Goal: Book appointment/travel/reservation

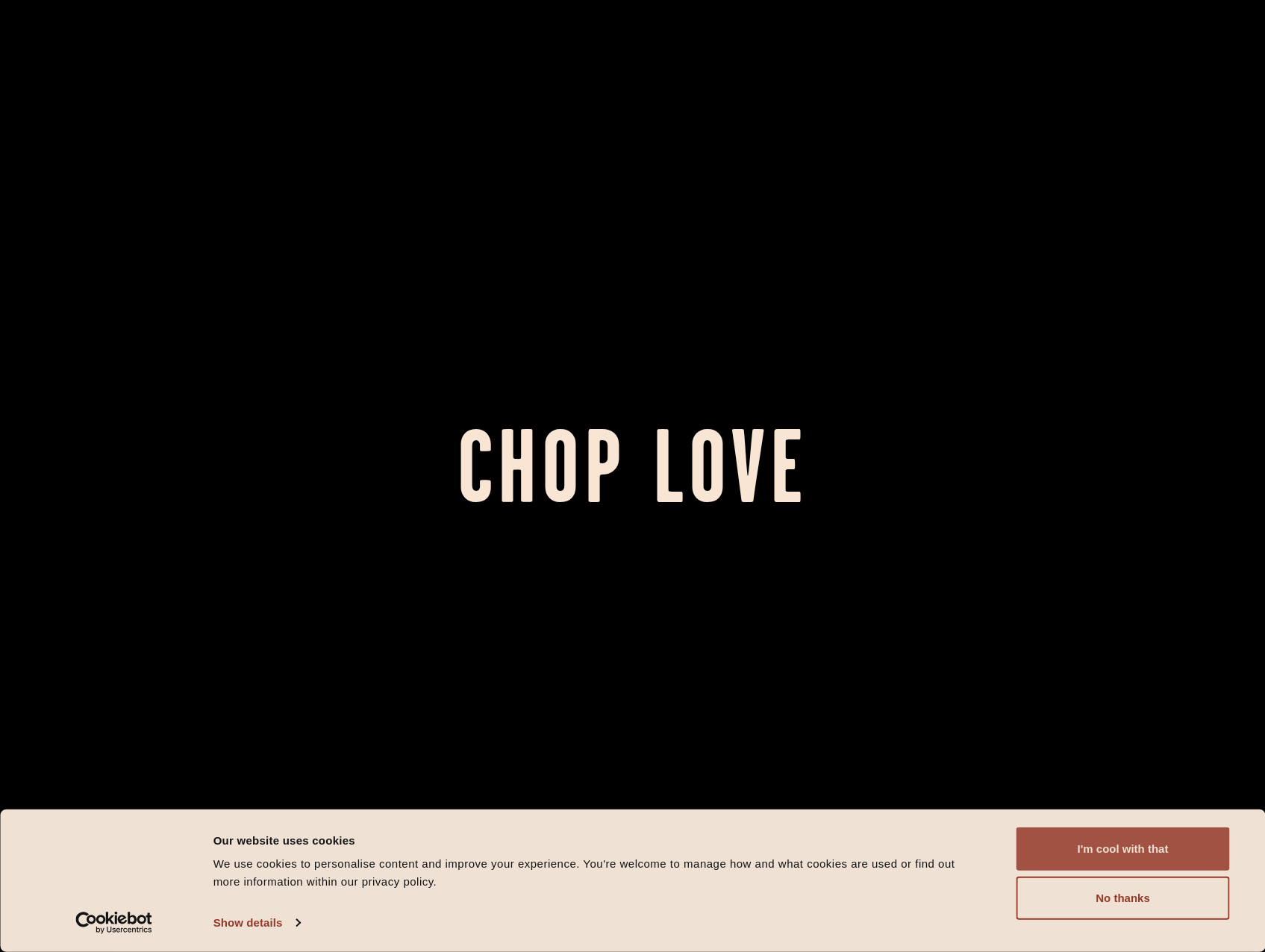
click at [1155, 850] on button "I'm cool with that" at bounding box center [1122, 849] width 213 height 44
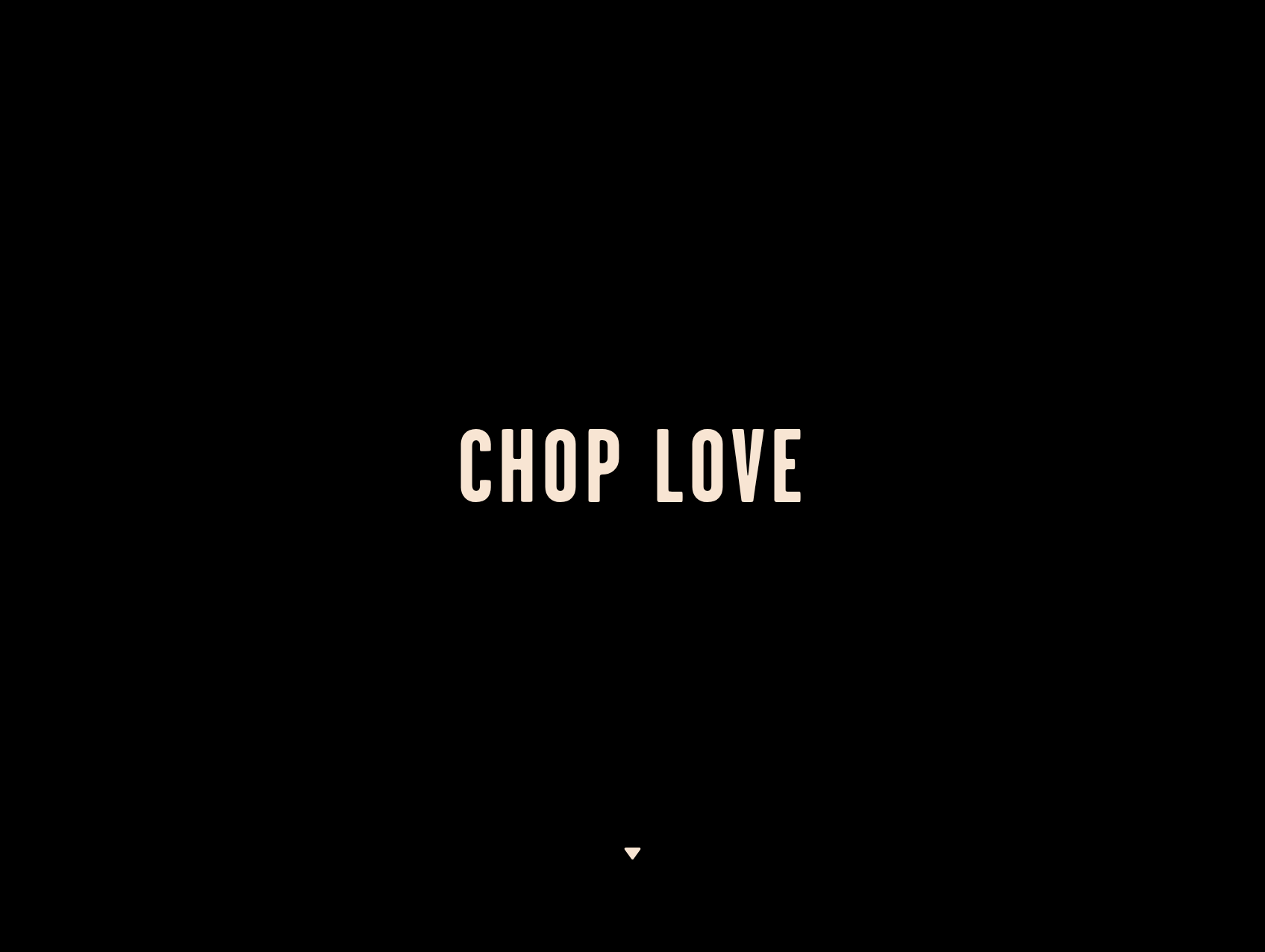
click at [631, 845] on div at bounding box center [632, 476] width 1265 height 952
click at [637, 847] on img at bounding box center [633, 853] width 19 height 12
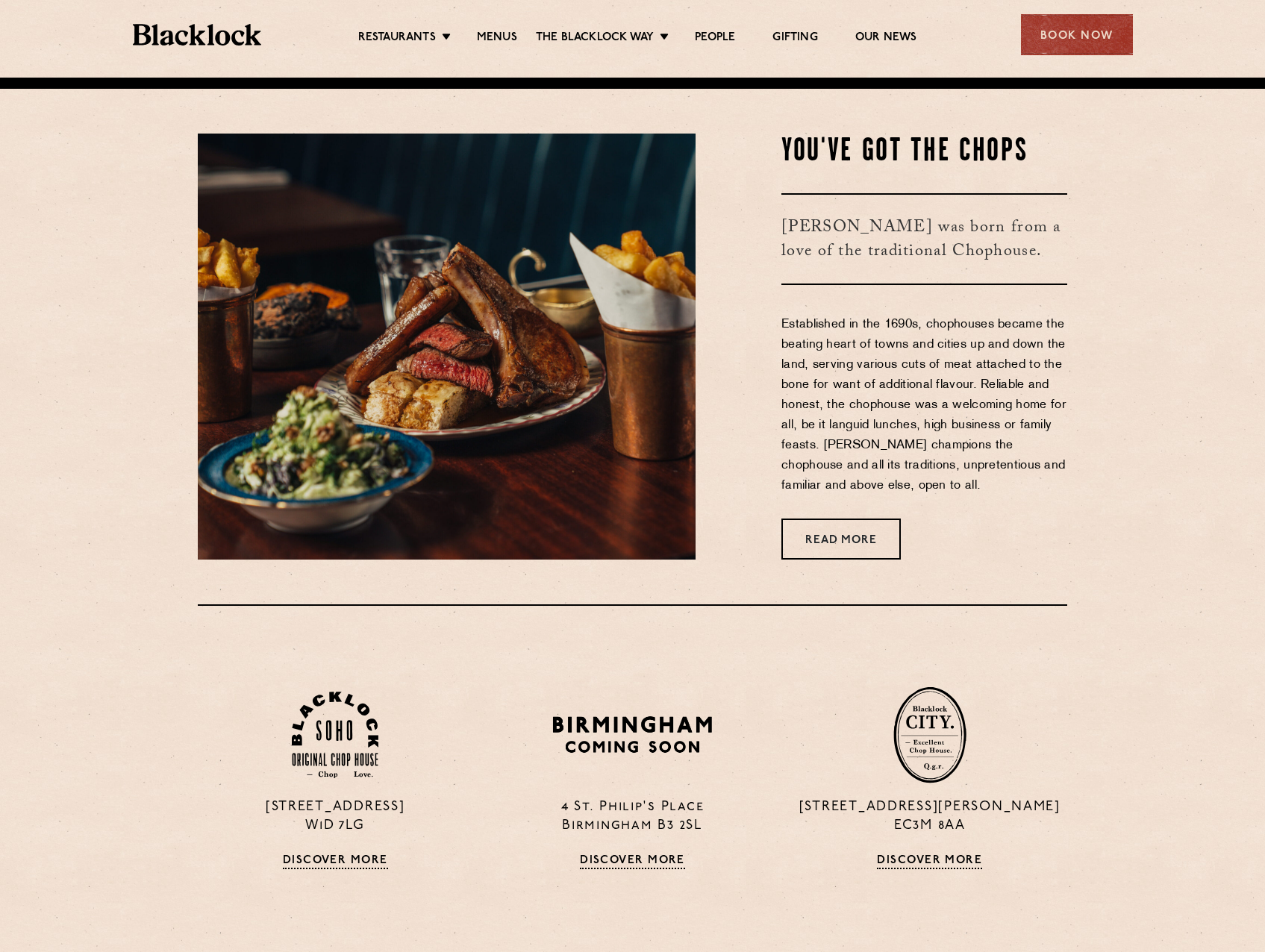
scroll to position [874, 0]
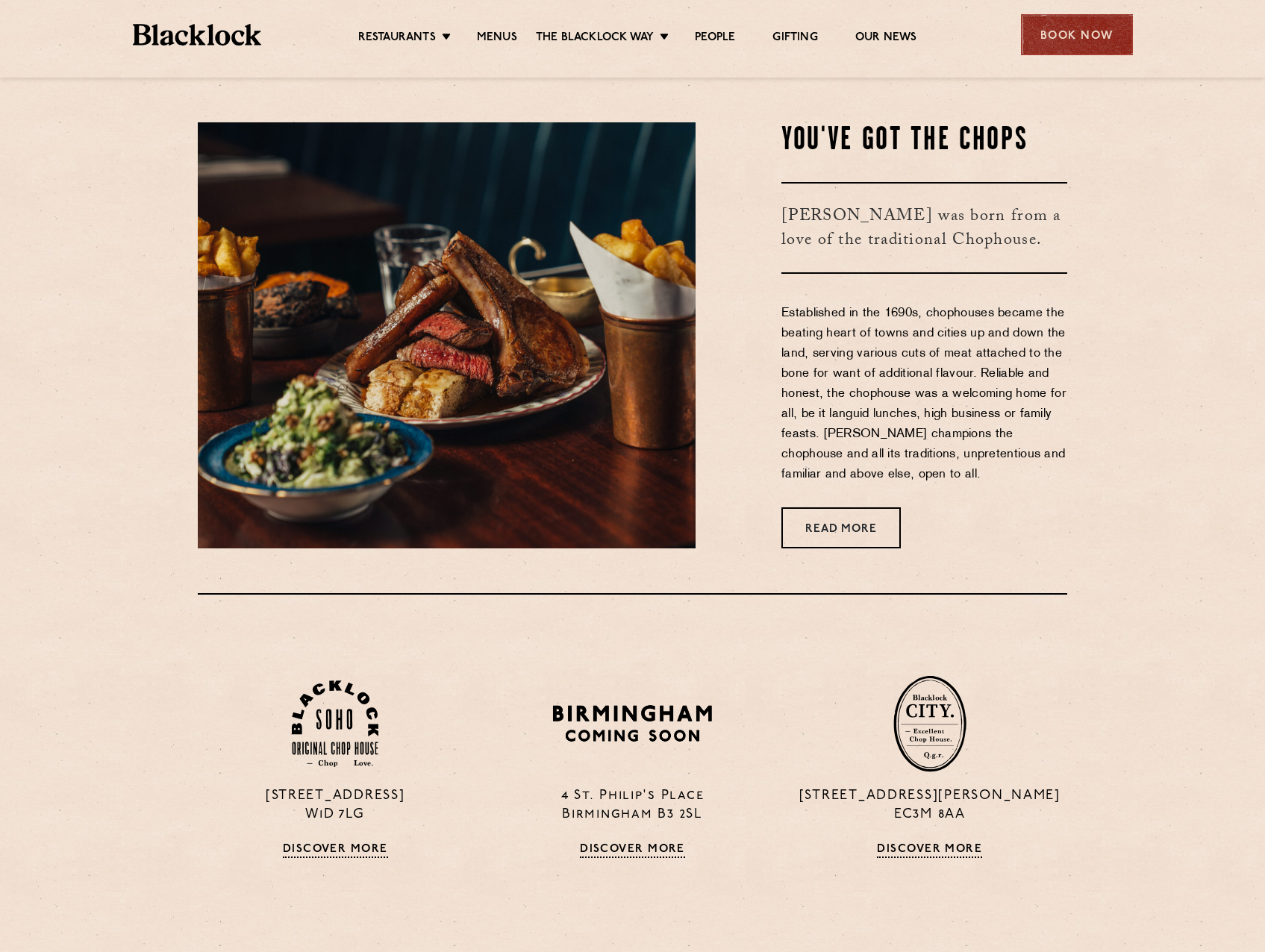
click at [1073, 31] on div "Book Now" at bounding box center [1076, 35] width 112 height 41
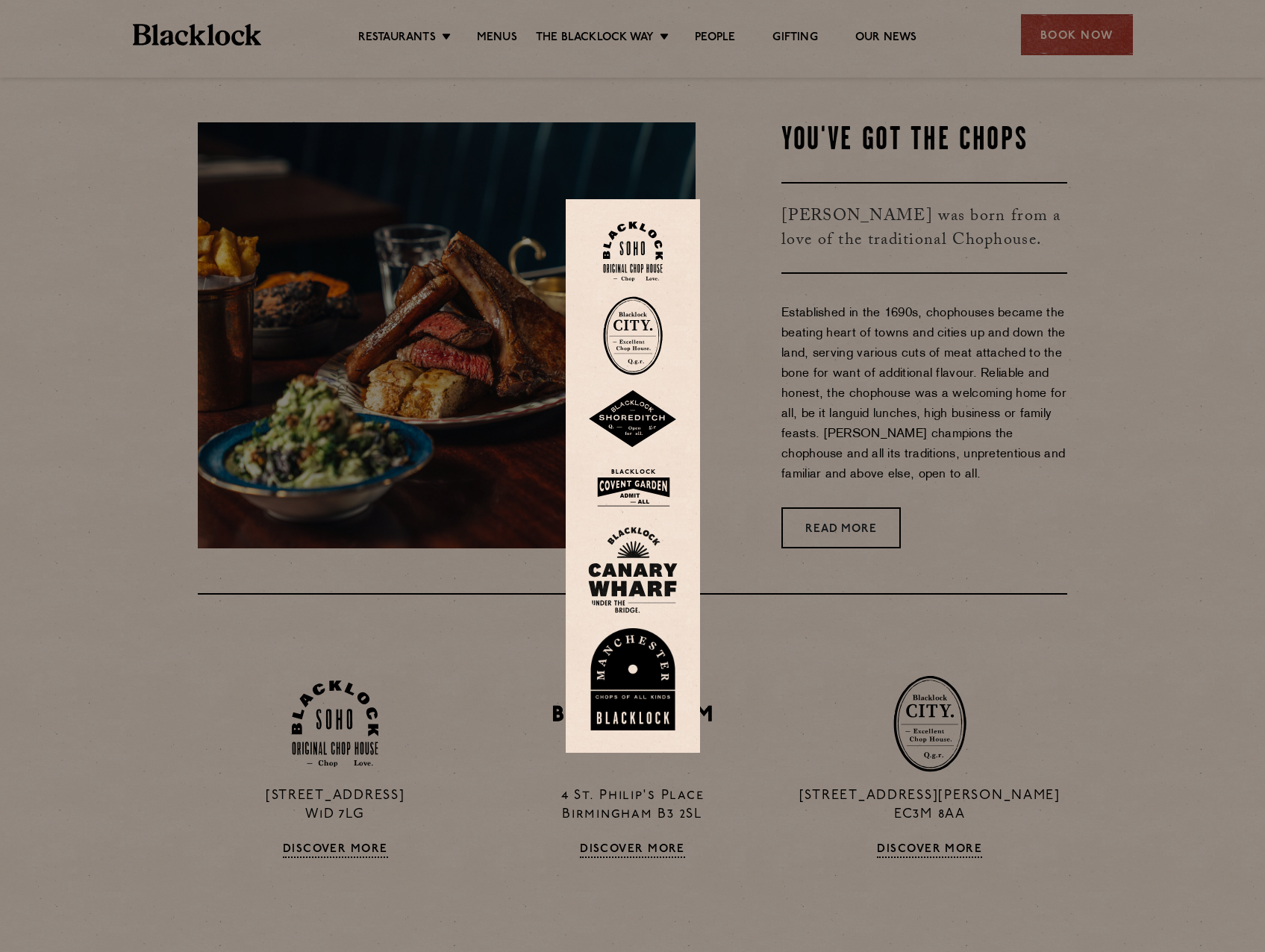
click at [642, 329] on img at bounding box center [632, 336] width 59 height 79
